Goal: Find specific page/section: Find specific page/section

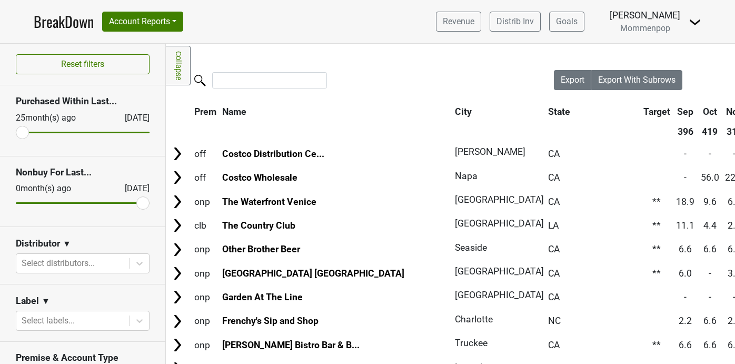
click at [694, 17] on img at bounding box center [695, 22] width 13 height 13
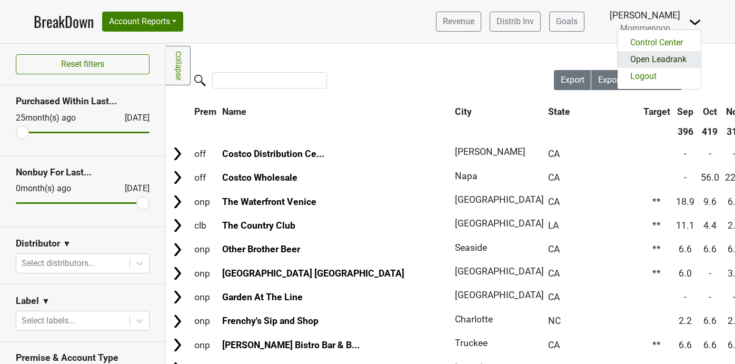
click at [654, 58] on link "Open Leadrank" at bounding box center [659, 59] width 83 height 17
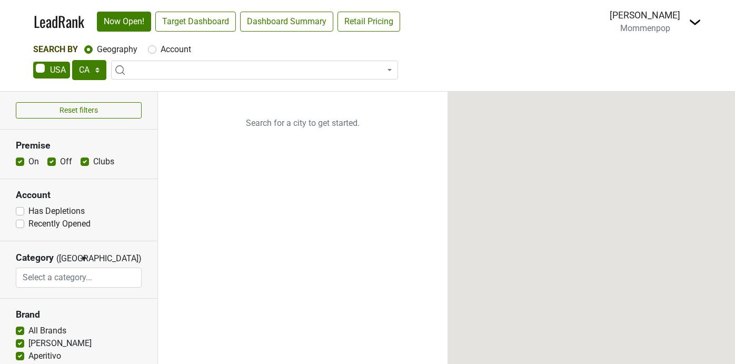
select select "CA"
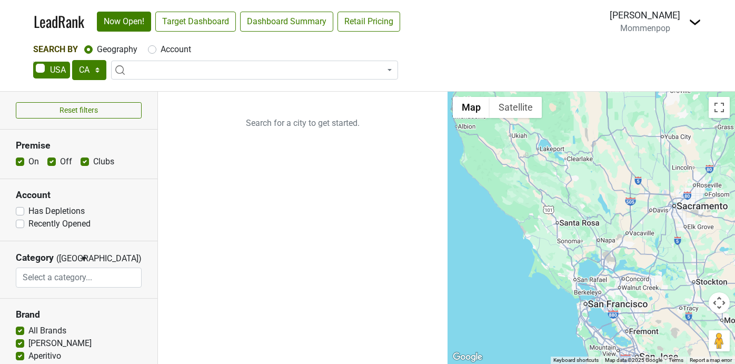
click at [161, 50] on label "Account" at bounding box center [176, 49] width 31 height 13
click at [153, 50] on input "Account" at bounding box center [152, 48] width 8 height 11
radio input "true"
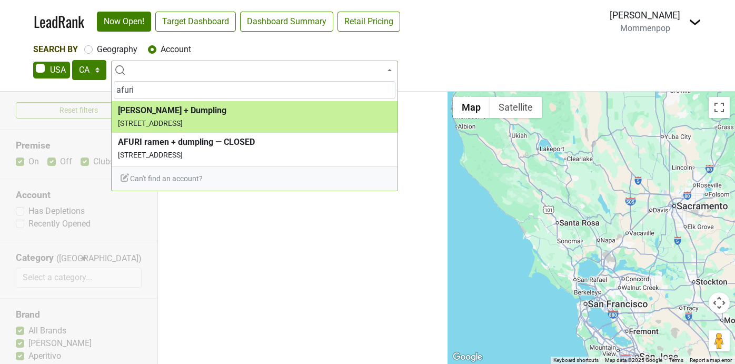
type input "afuri"
select select "123816653"
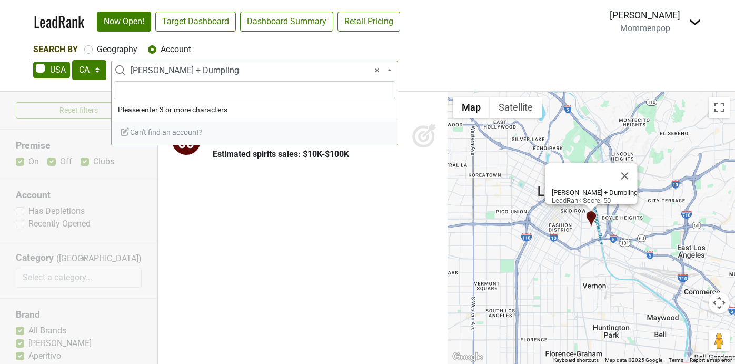
click at [188, 65] on span "× Afuri Ramen + Dumpling" at bounding box center [258, 70] width 254 height 13
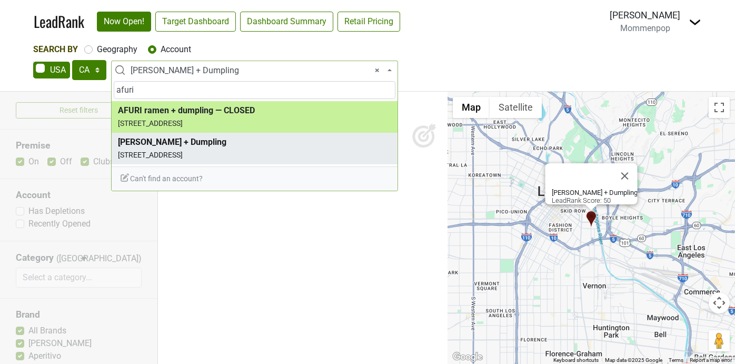
type input "afuri"
select select "336275"
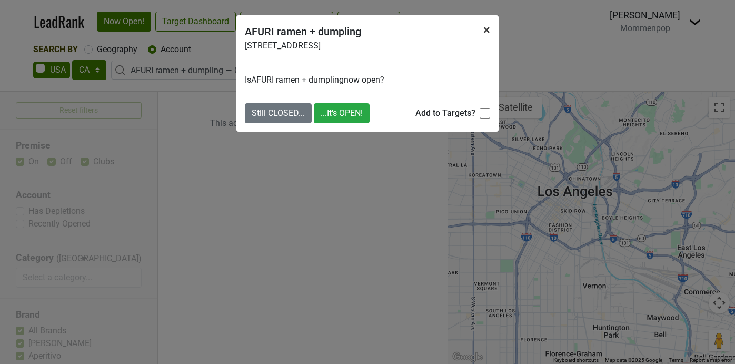
click at [491, 34] on button "×" at bounding box center [487, 29] width 24 height 29
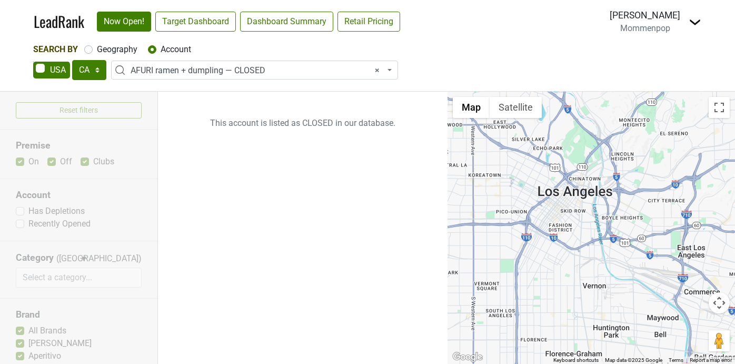
select select
